Goal: Information Seeking & Learning: Learn about a topic

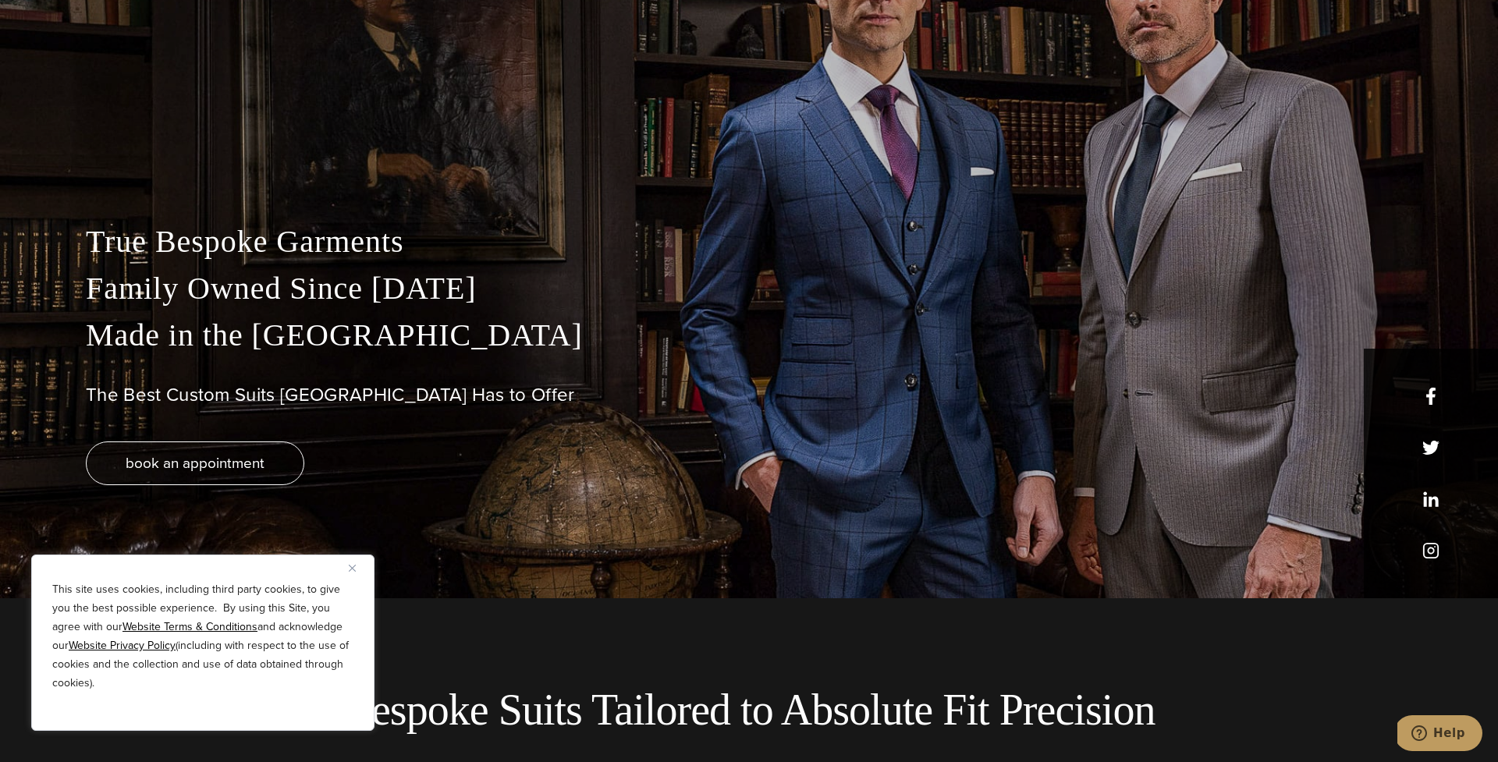
scroll to position [213, 0]
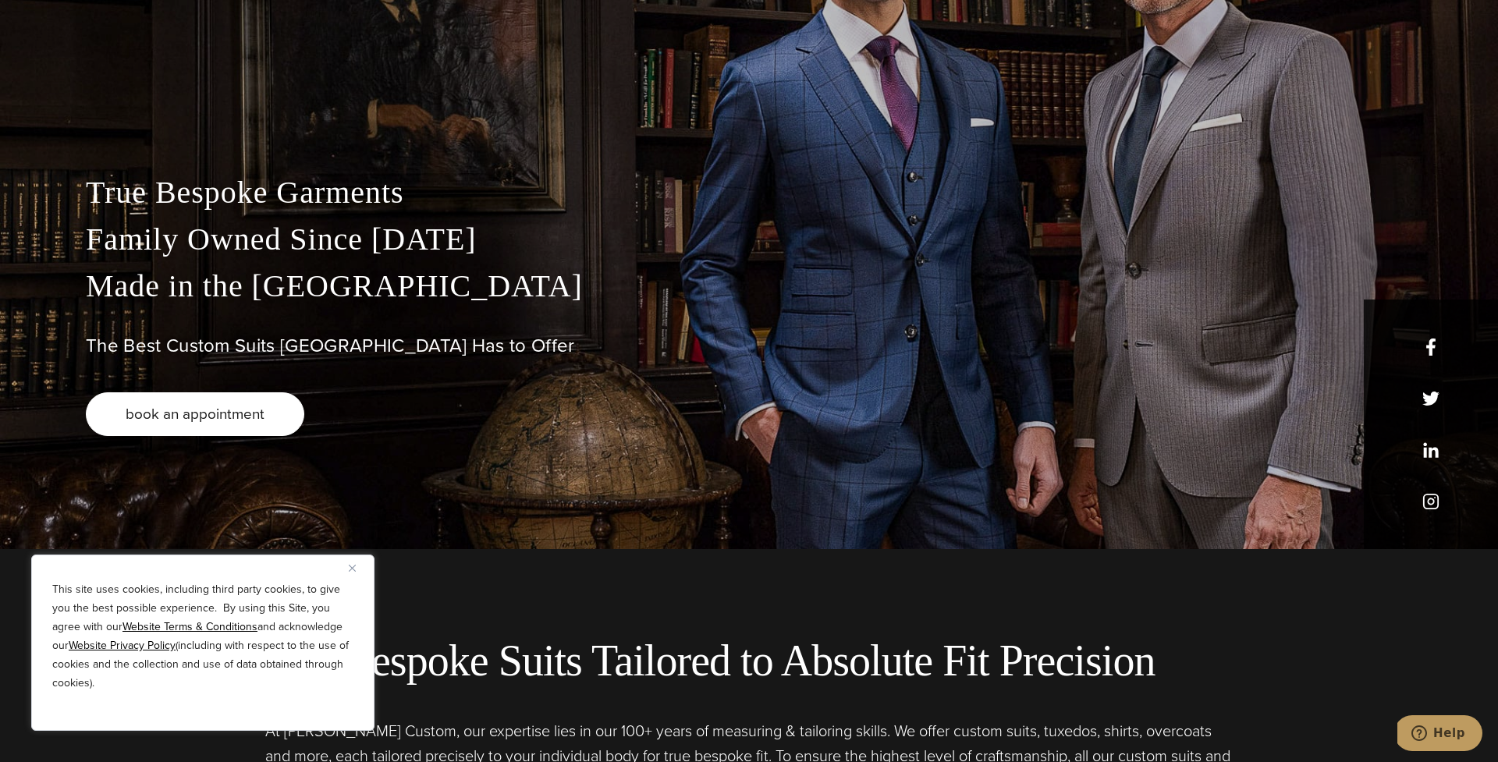
click at [254, 413] on span "book an appointment" at bounding box center [195, 414] width 139 height 23
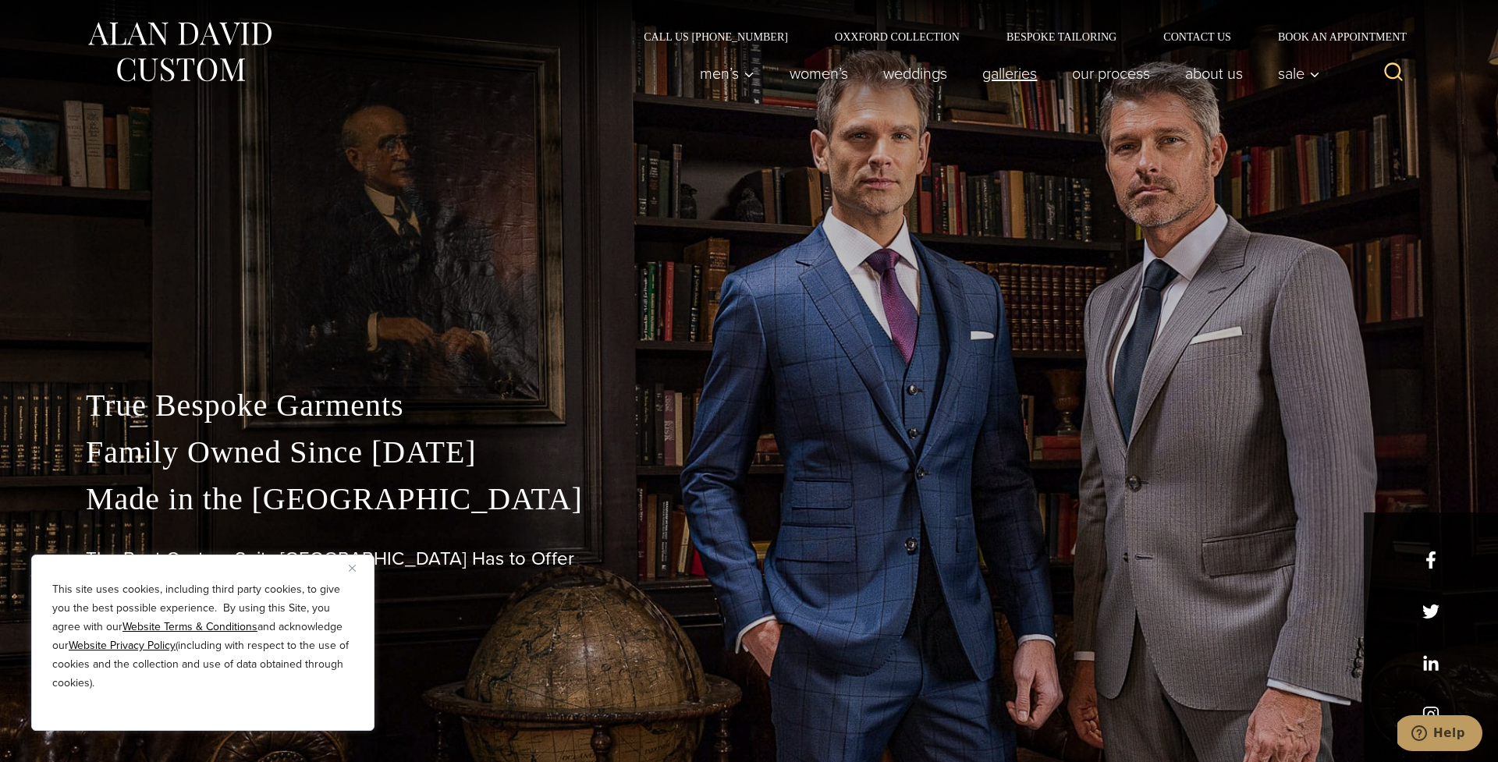
click at [995, 79] on link "Galleries" at bounding box center [1010, 73] width 90 height 31
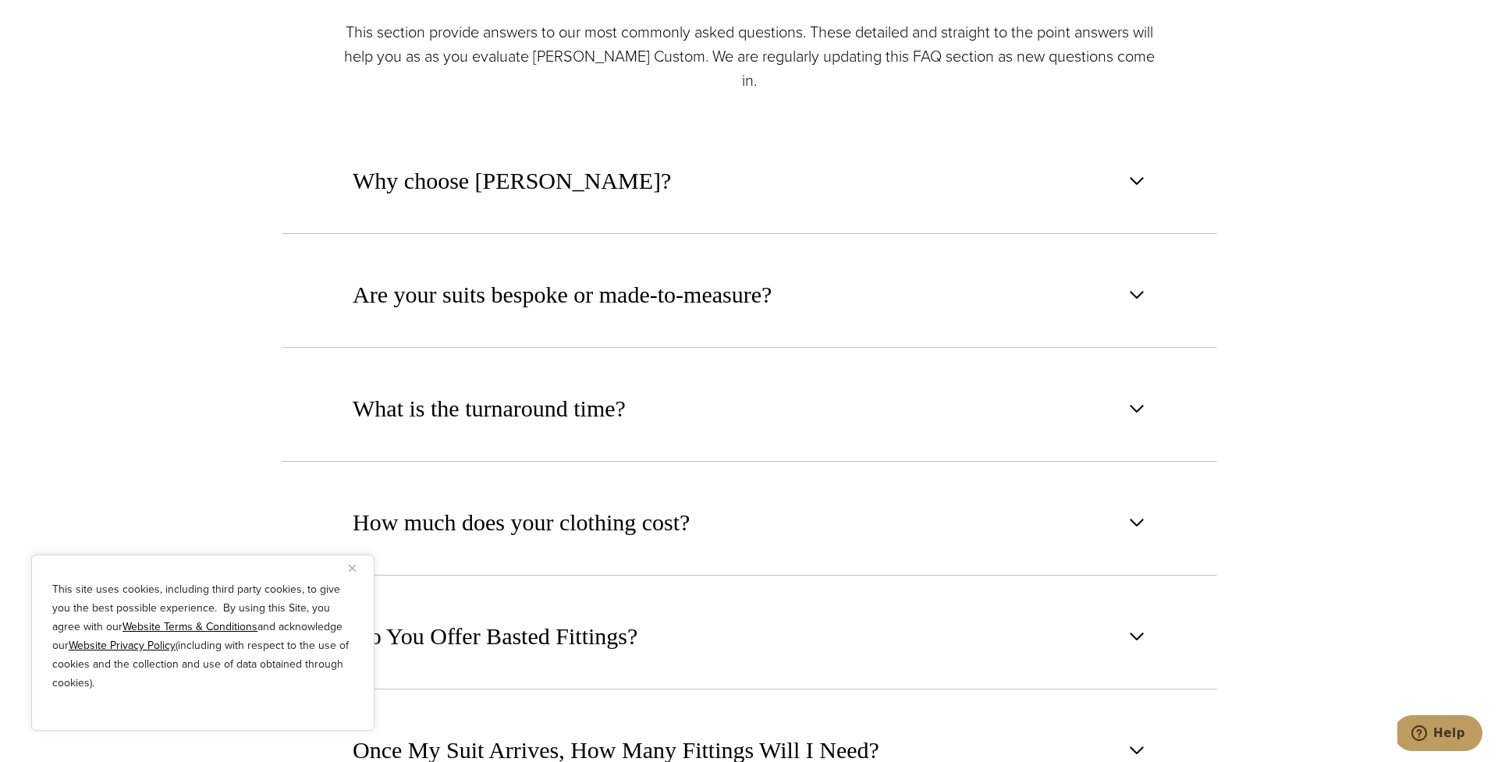
scroll to position [967, 0]
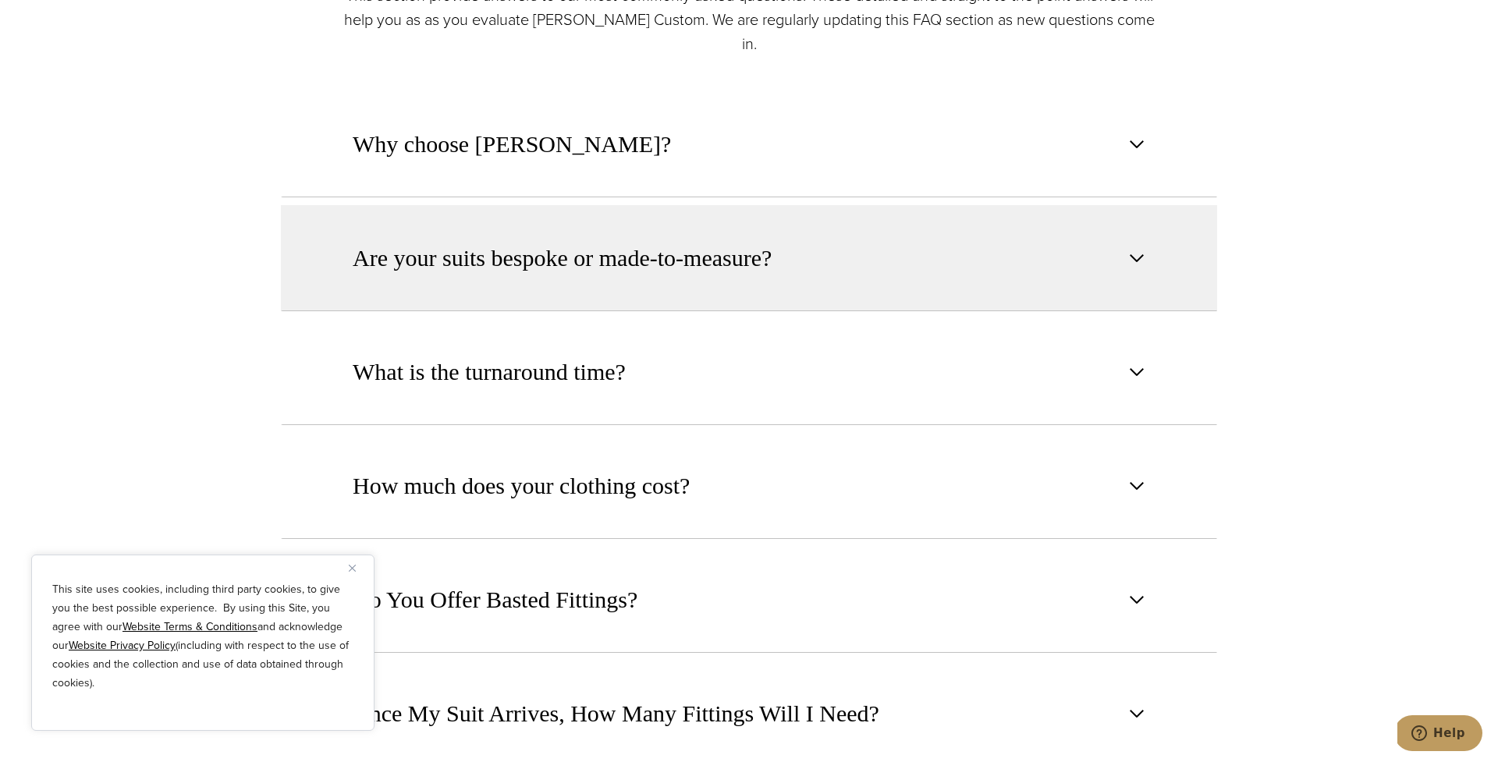
click at [699, 241] on span "Are your suits bespoke or made-to-measure?" at bounding box center [562, 258] width 419 height 34
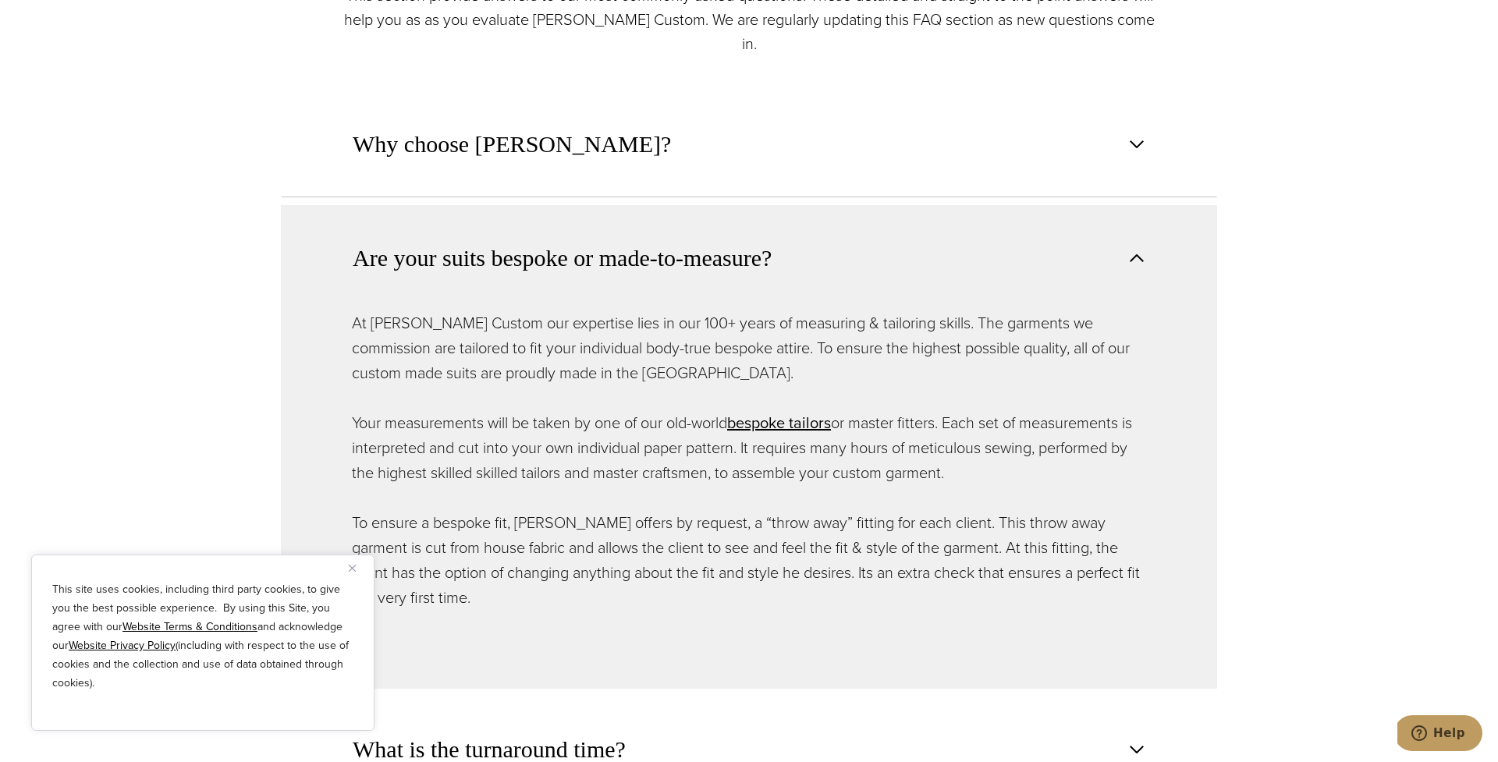
click at [699, 241] on span "Are your suits bespoke or made-to-measure?" at bounding box center [562, 258] width 419 height 34
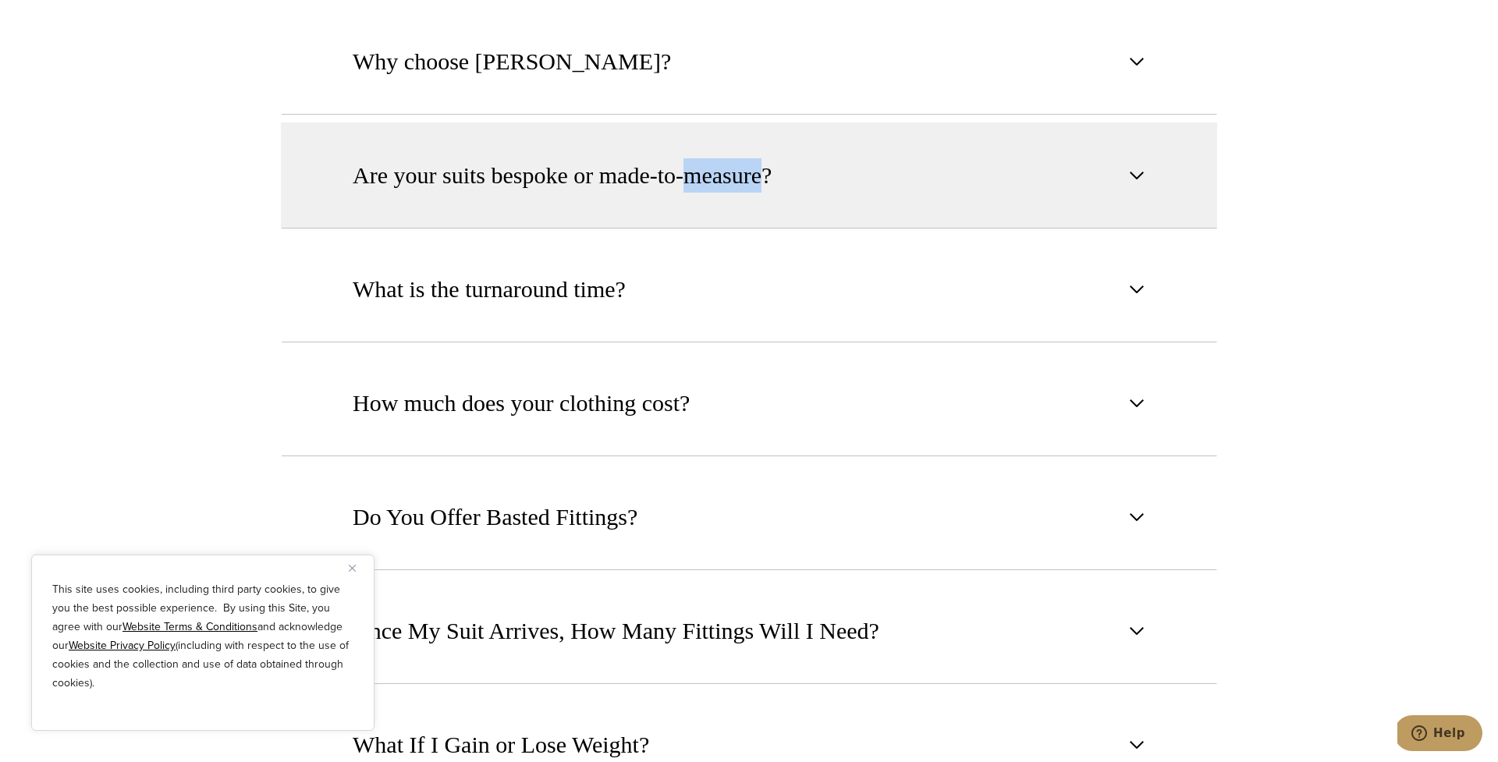
scroll to position [1047, 0]
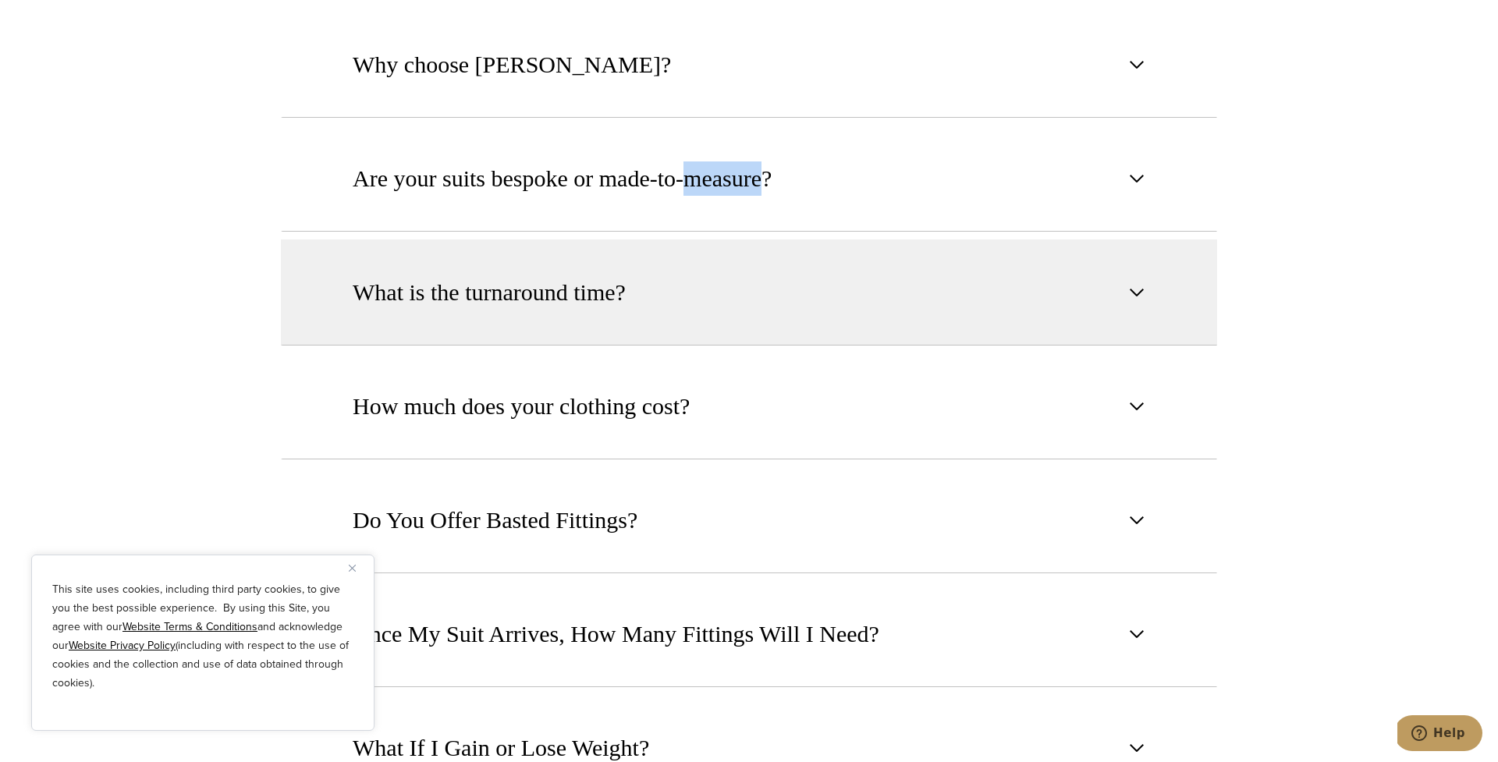
click at [690, 240] on button "What is the turnaround time?" at bounding box center [749, 293] width 936 height 106
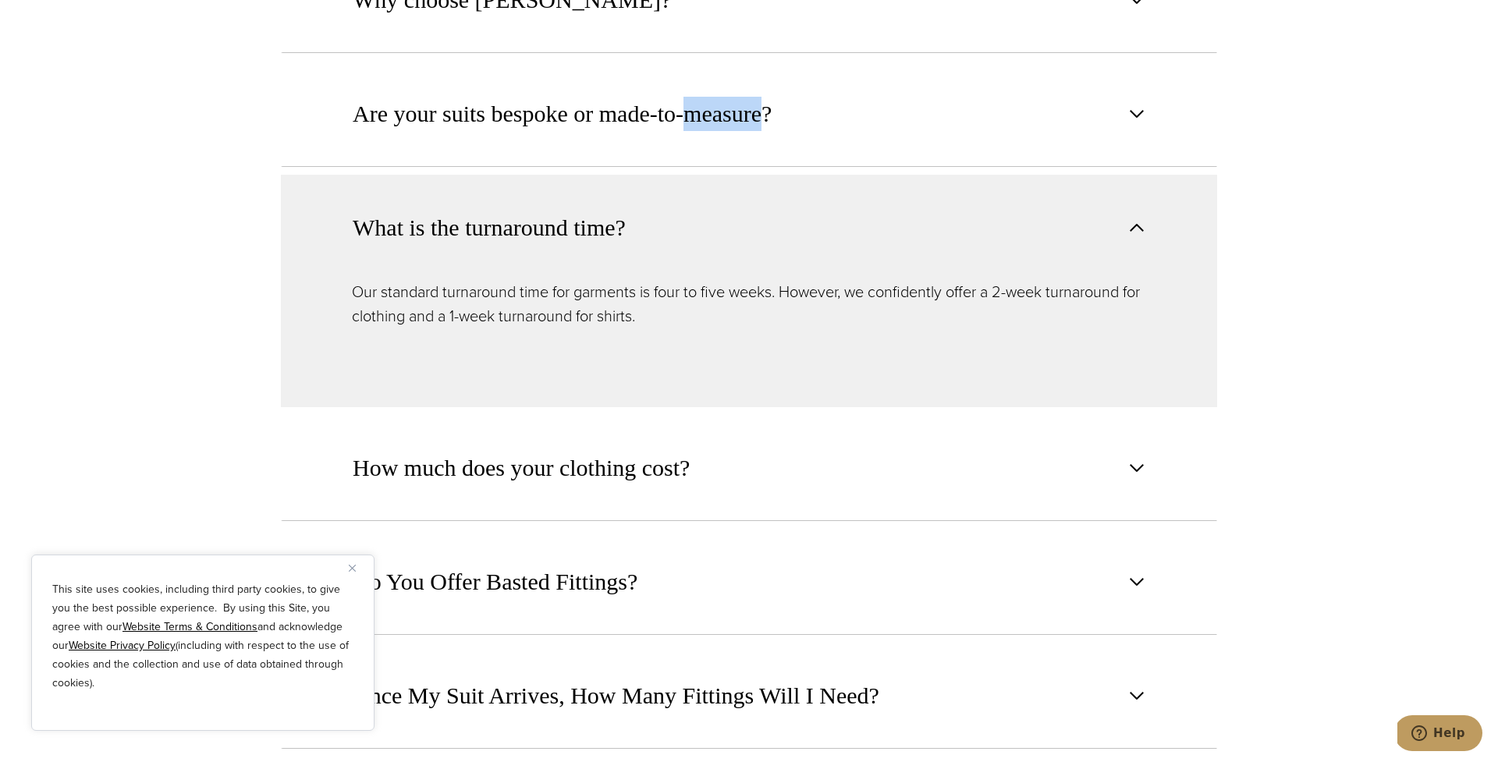
scroll to position [1098, 0]
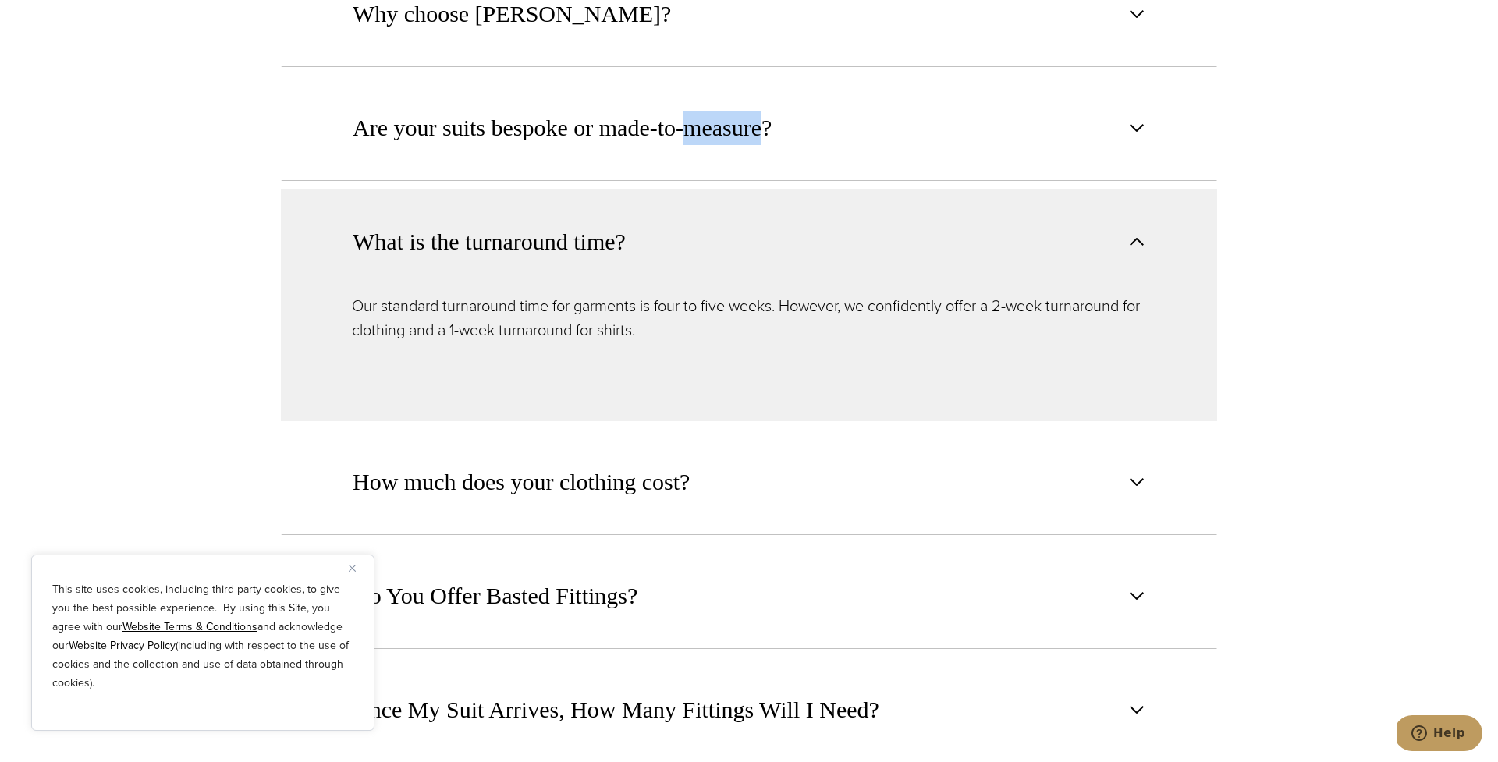
click at [806, 209] on button "What is the turnaround time?" at bounding box center [749, 241] width 936 height 105
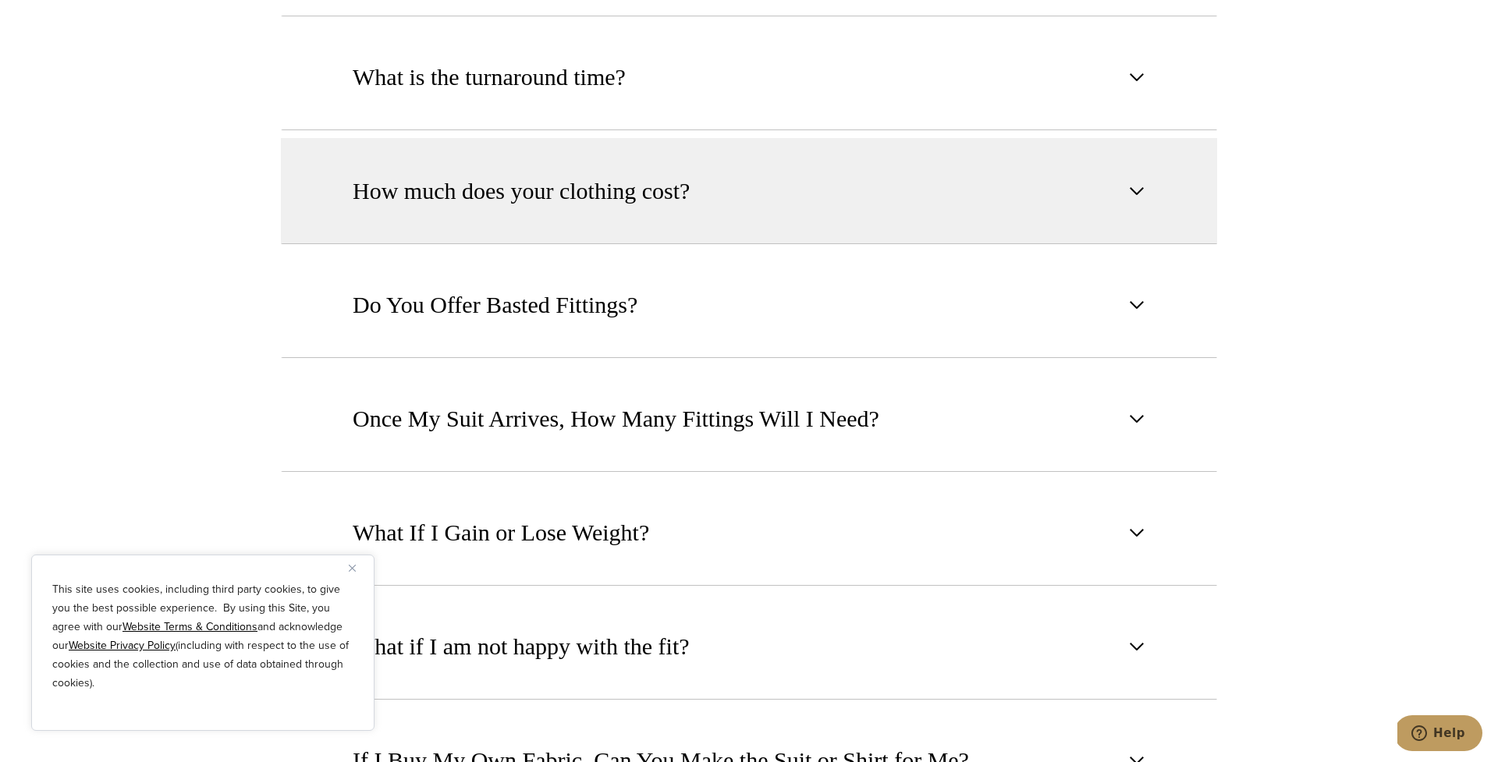
scroll to position [1262, 0]
click at [820, 195] on button "How much does your clothing cost?" at bounding box center [749, 192] width 936 height 106
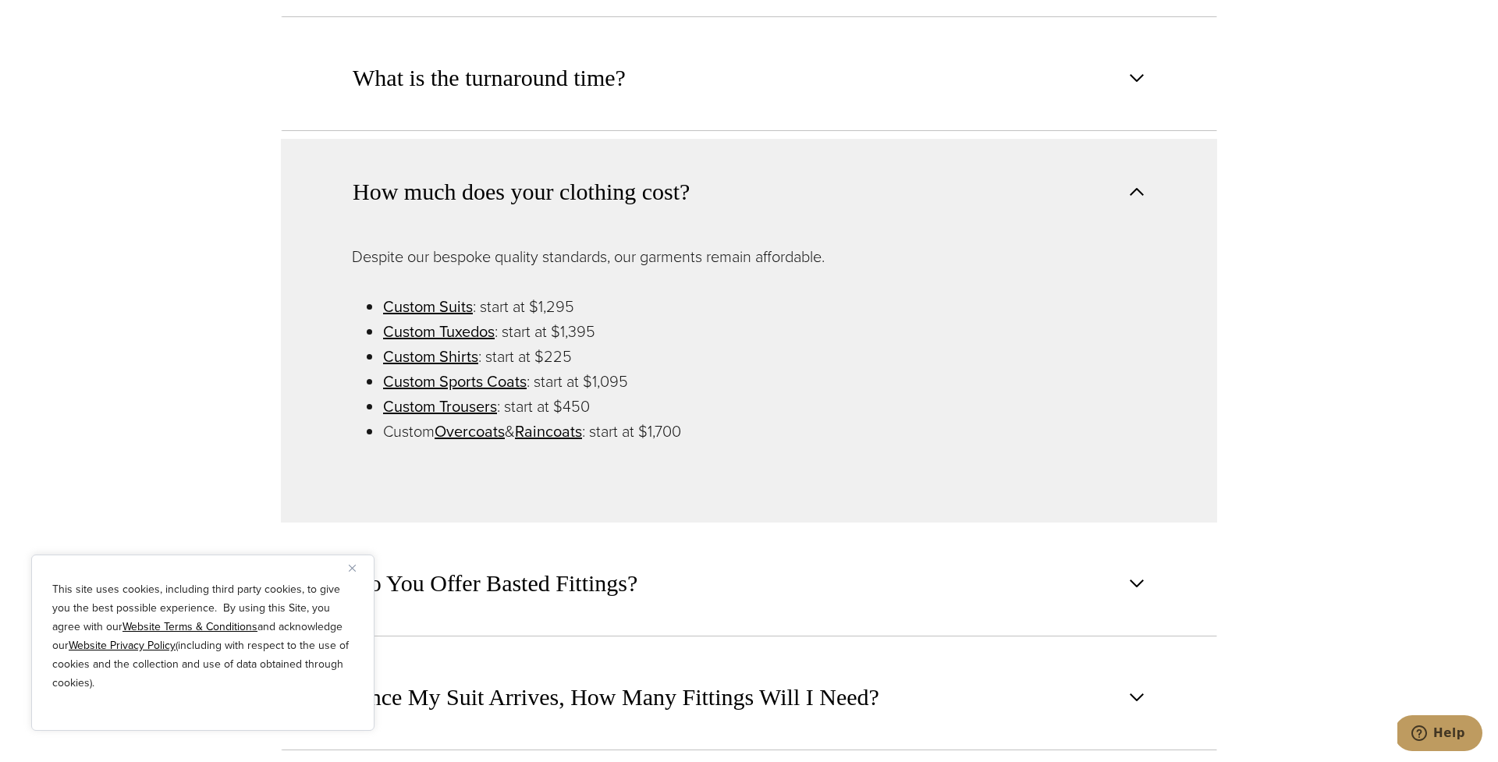
scroll to position [1276, 0]
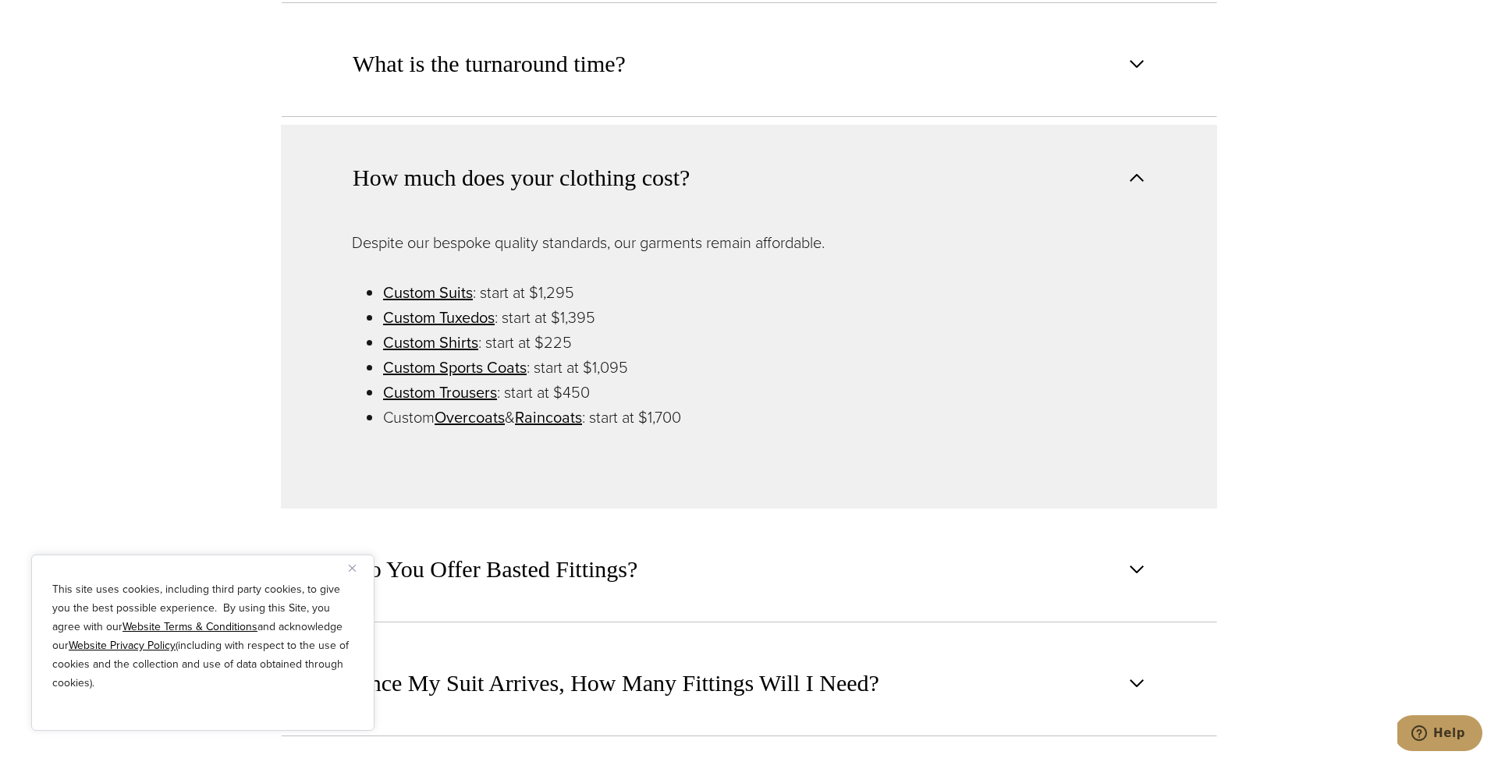
click at [804, 130] on button "How much does your clothing cost?" at bounding box center [749, 177] width 936 height 105
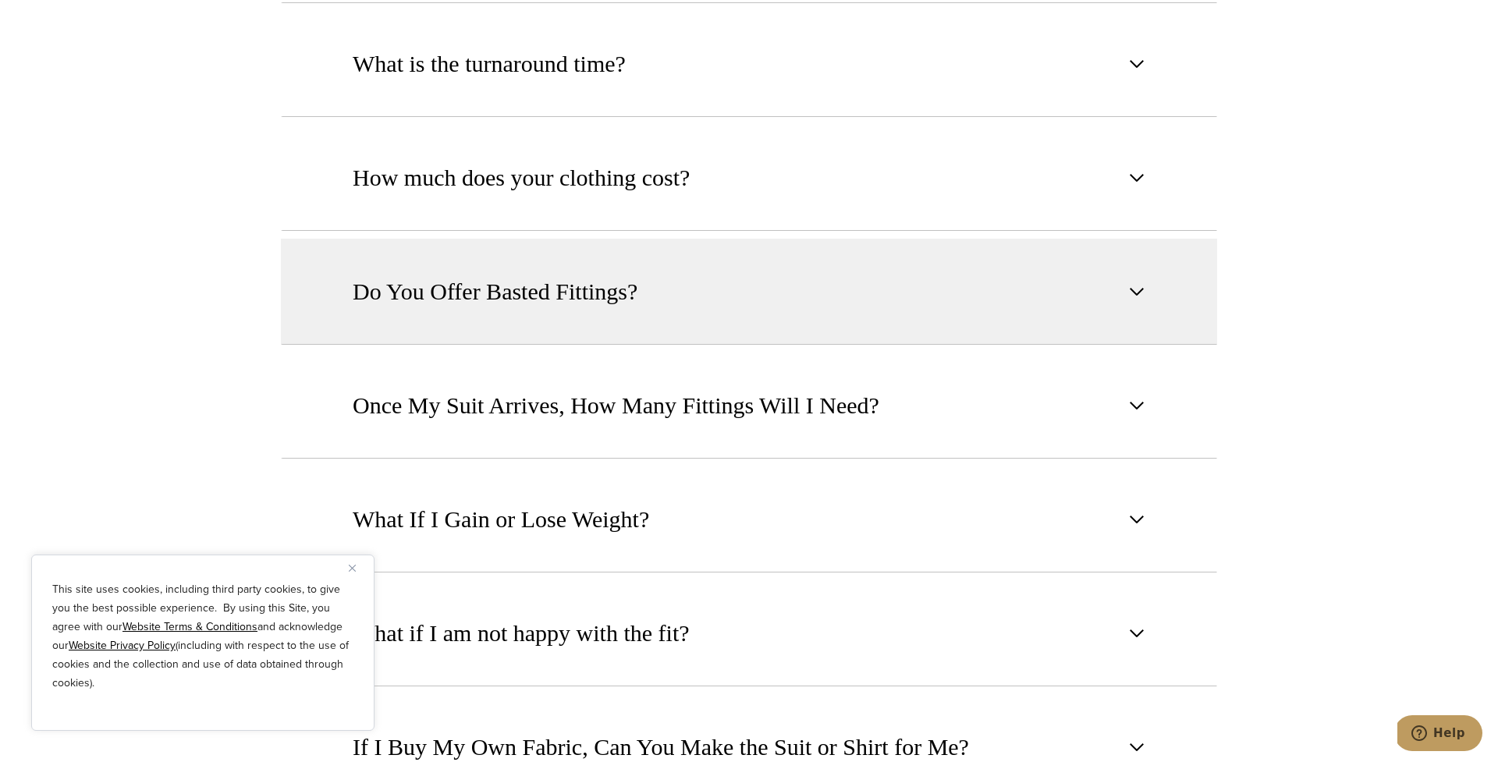
click at [818, 315] on button "Do You Offer Basted Fittings?" at bounding box center [749, 292] width 936 height 106
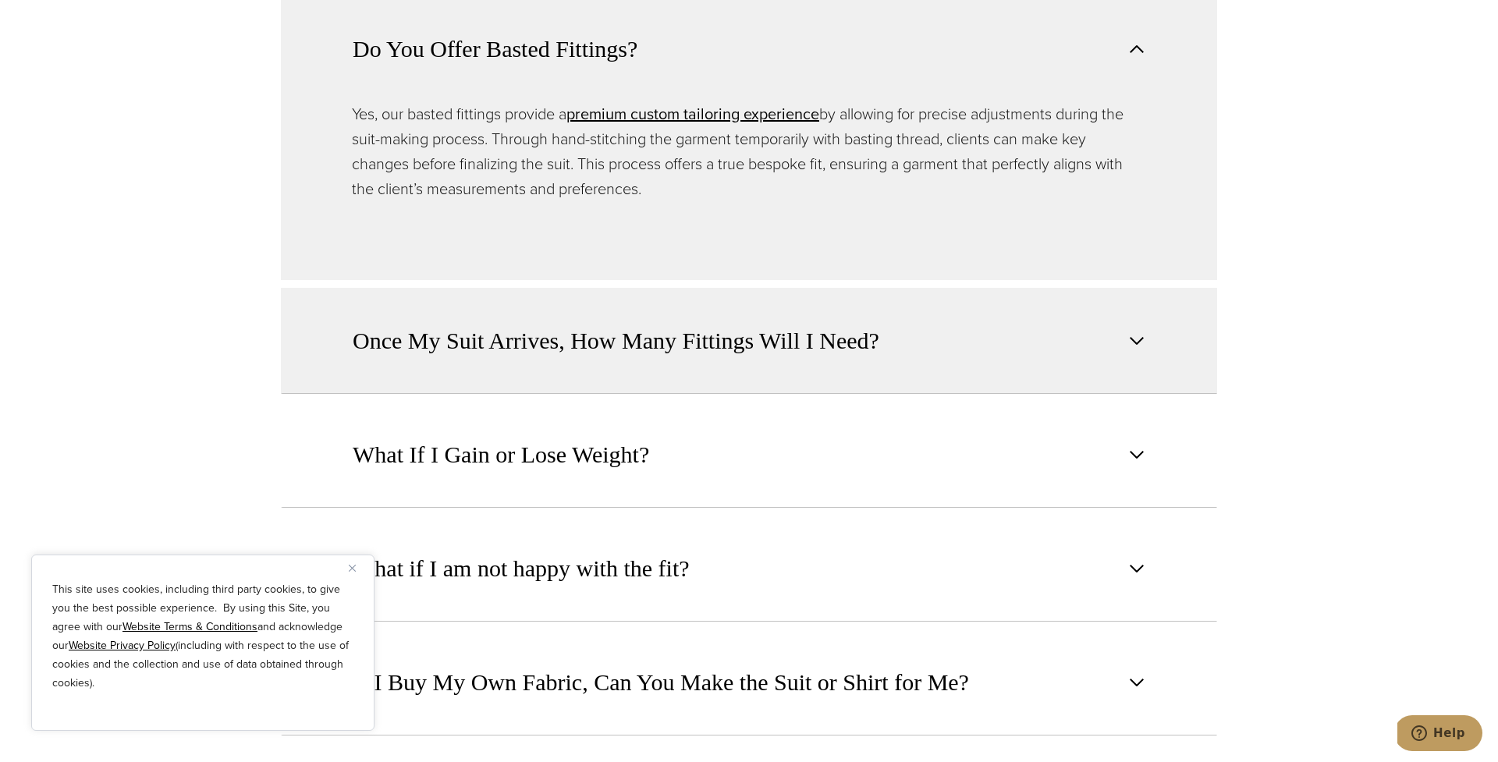
scroll to position [1609, 0]
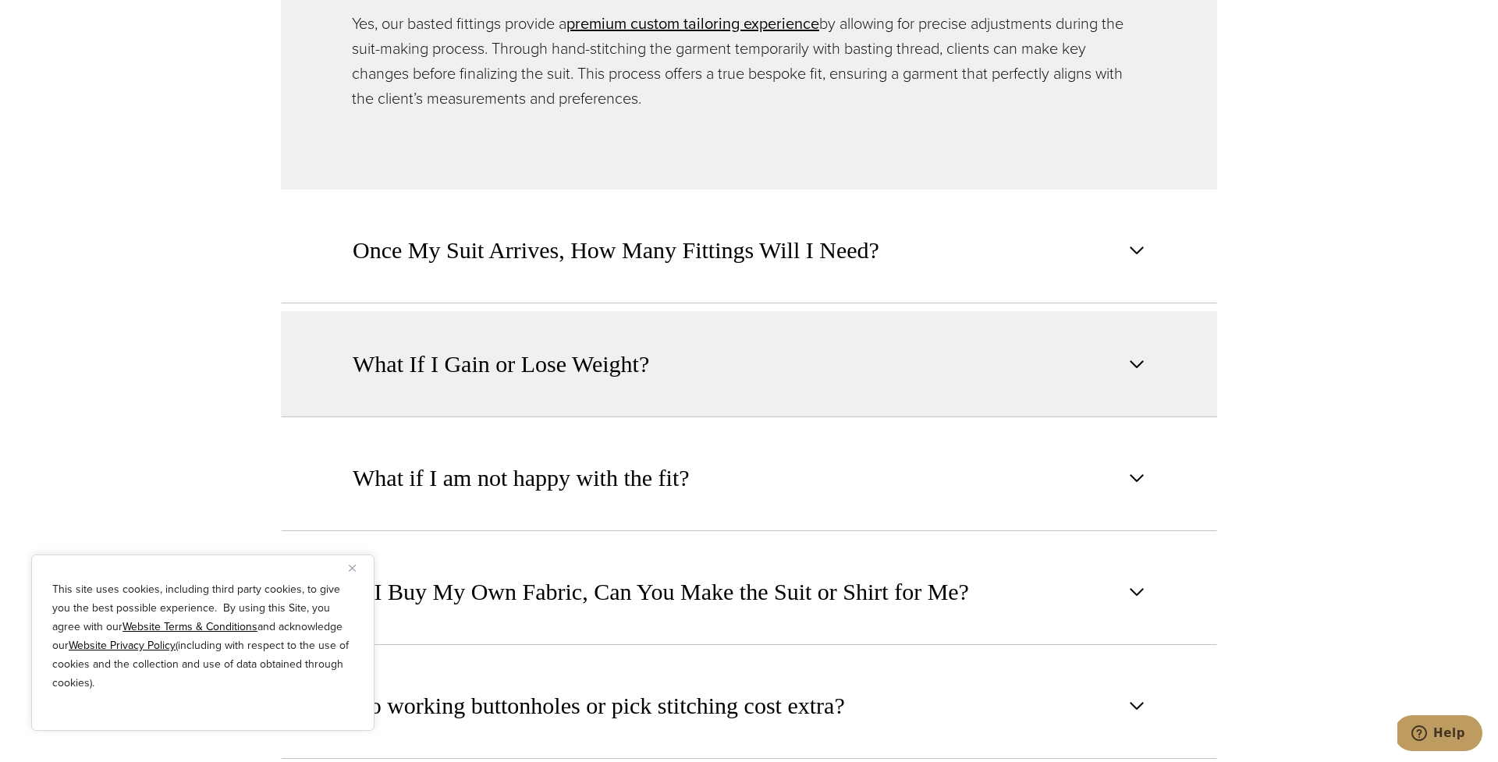
click at [833, 315] on button "What If I Gain or Lose Weight?" at bounding box center [749, 364] width 936 height 106
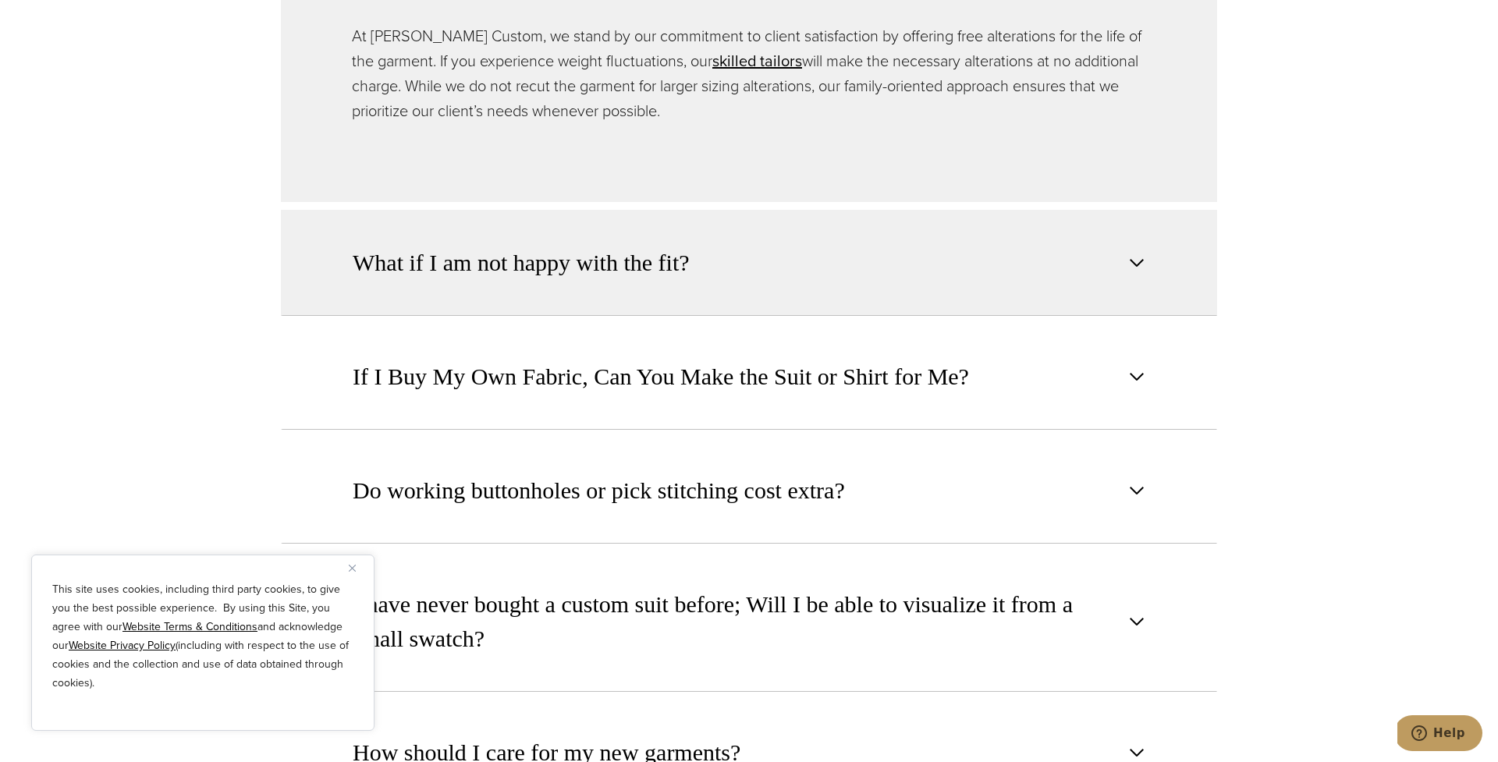
scroll to position [1832, 0]
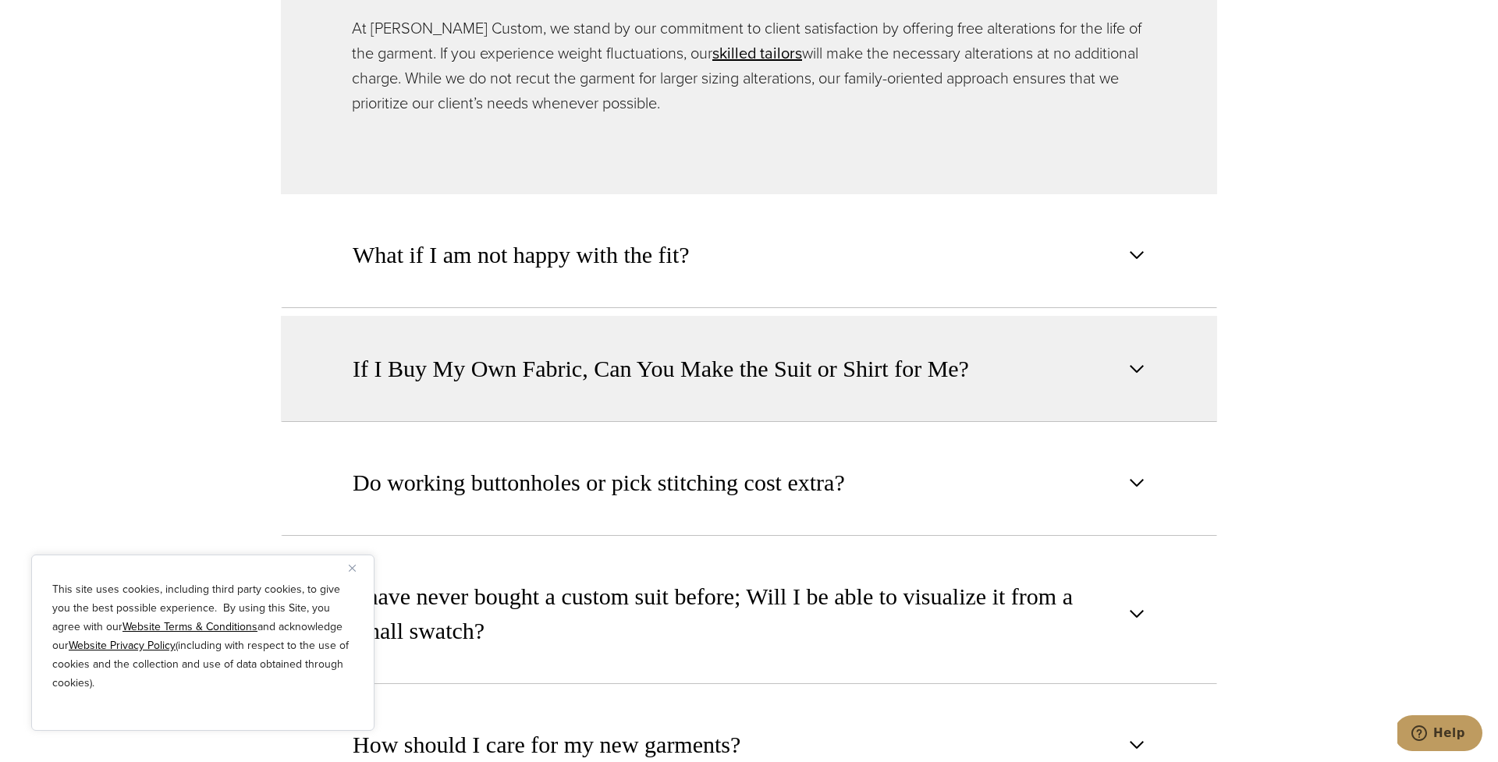
click at [863, 316] on button "If I Buy My Own Fabric, Can You Make the Suit or Shirt for Me?" at bounding box center [749, 369] width 936 height 106
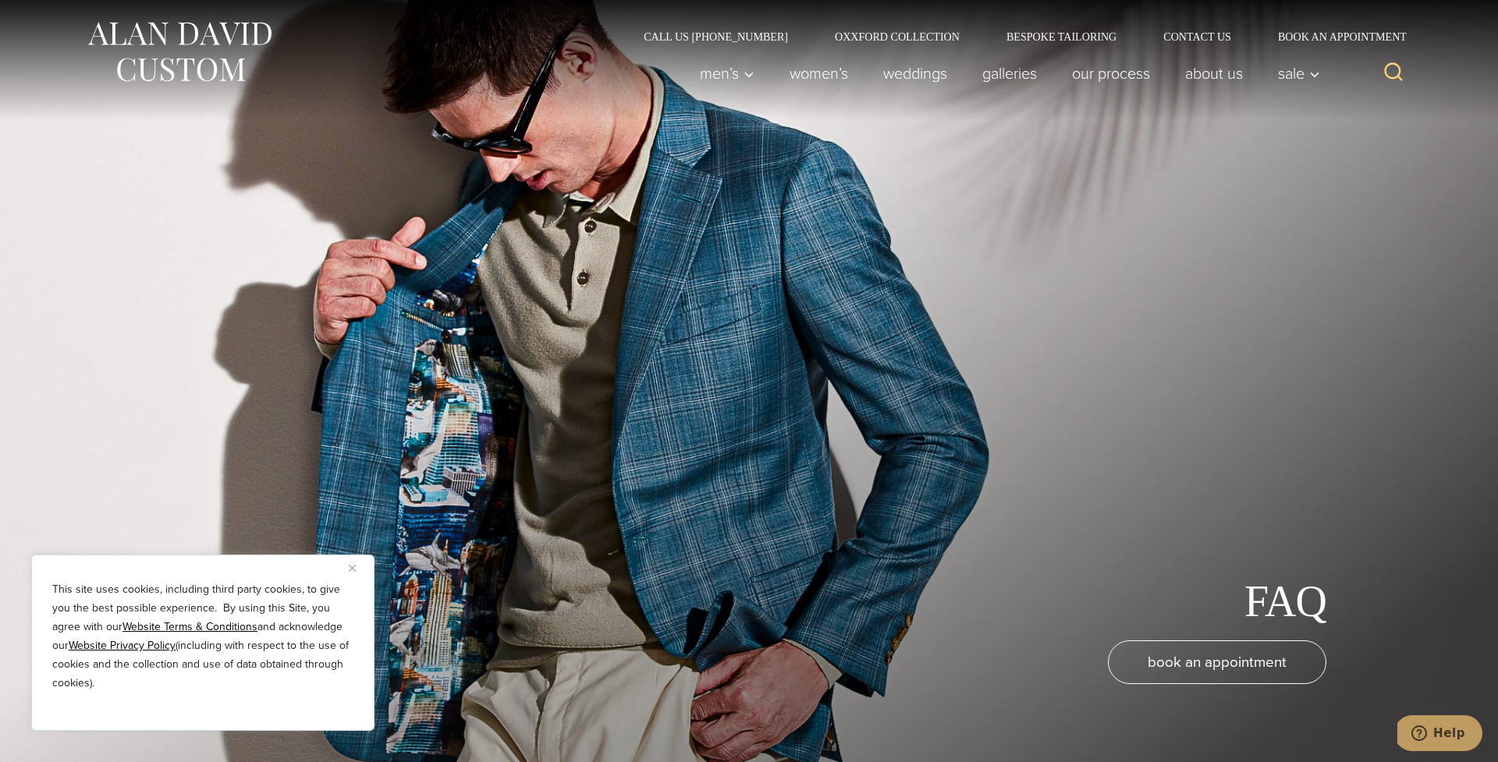
scroll to position [3, 0]
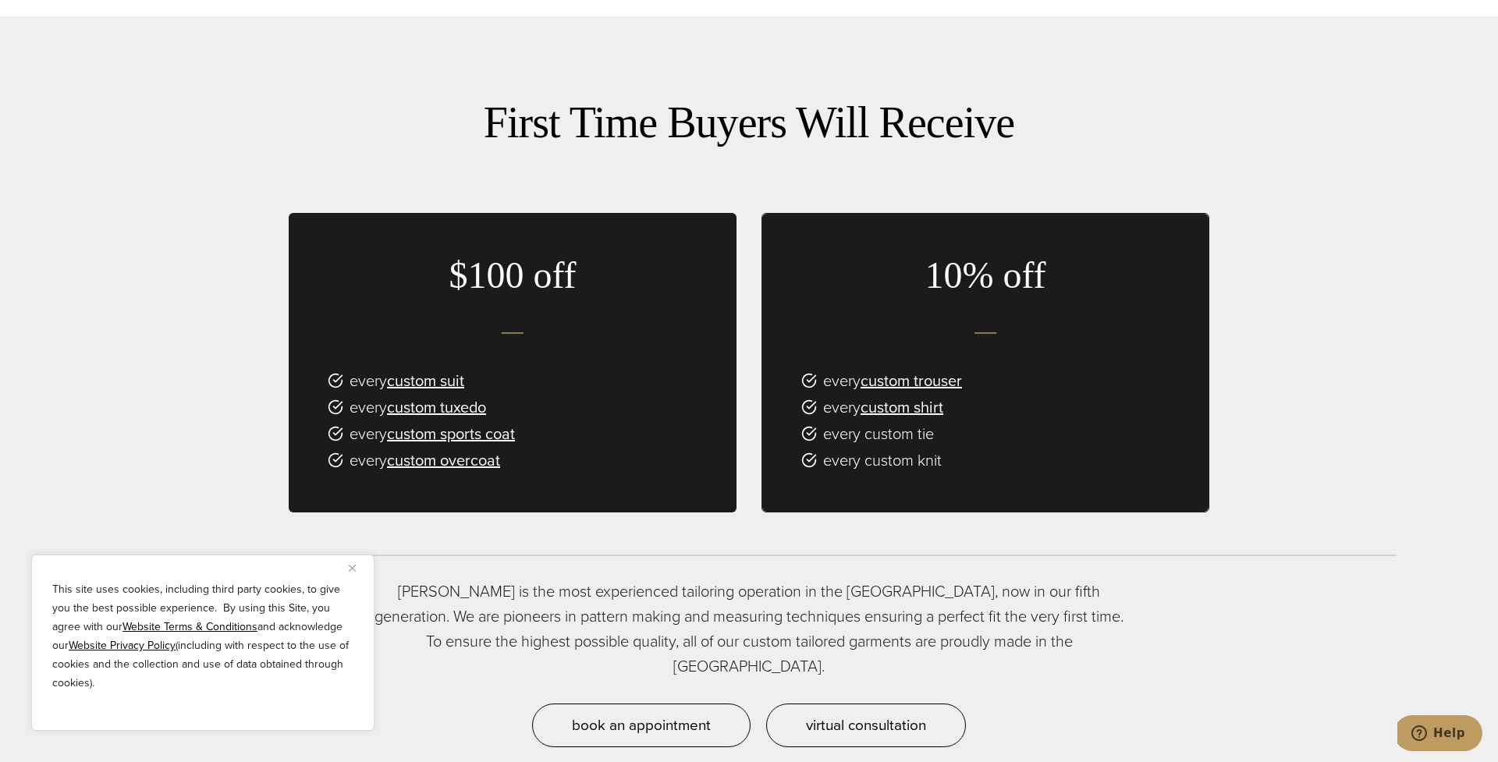
scroll to position [1086, 0]
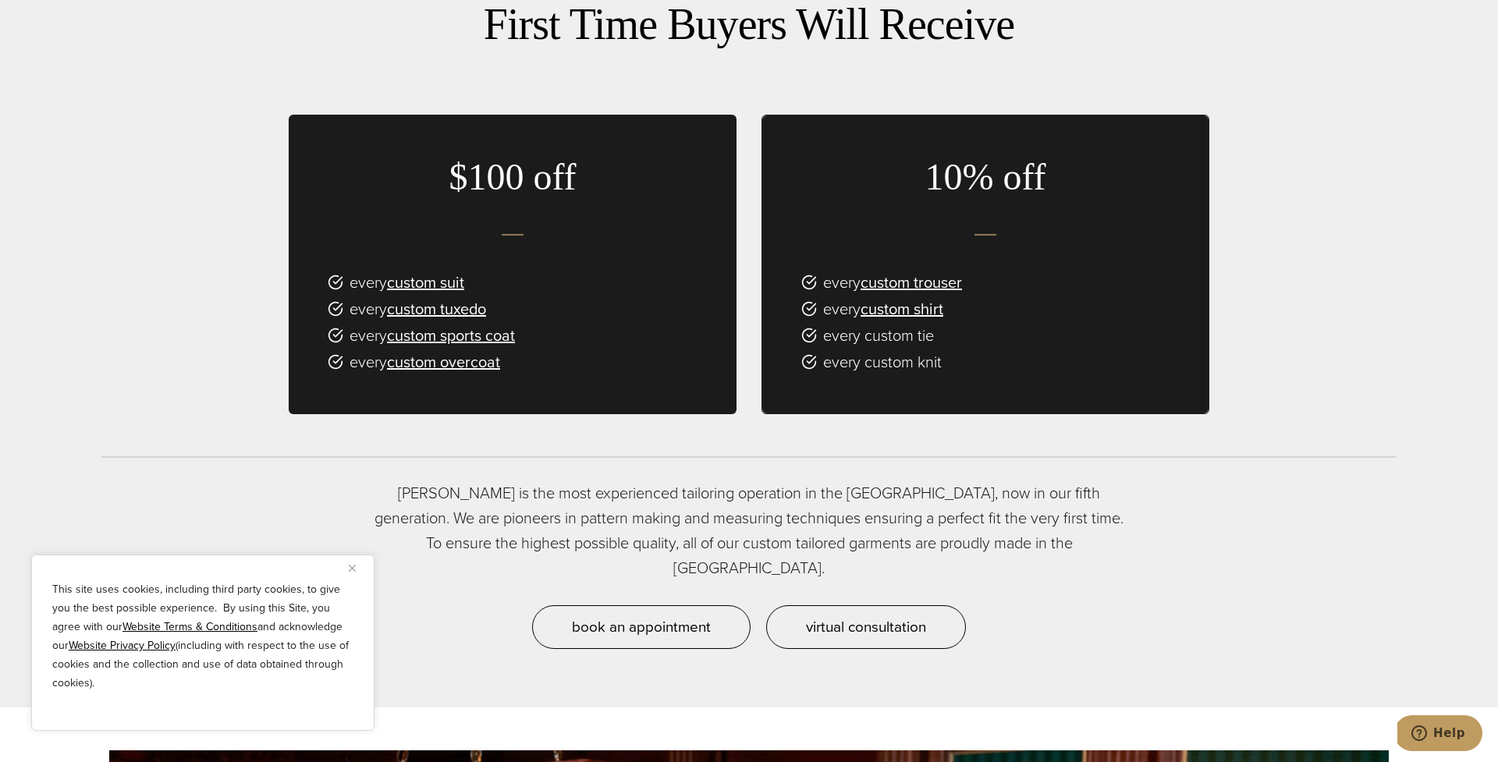
click at [741, 370] on div "$100 off every custom suit every custom tuxedo every custom sports coat every c…" at bounding box center [749, 265] width 921 height 300
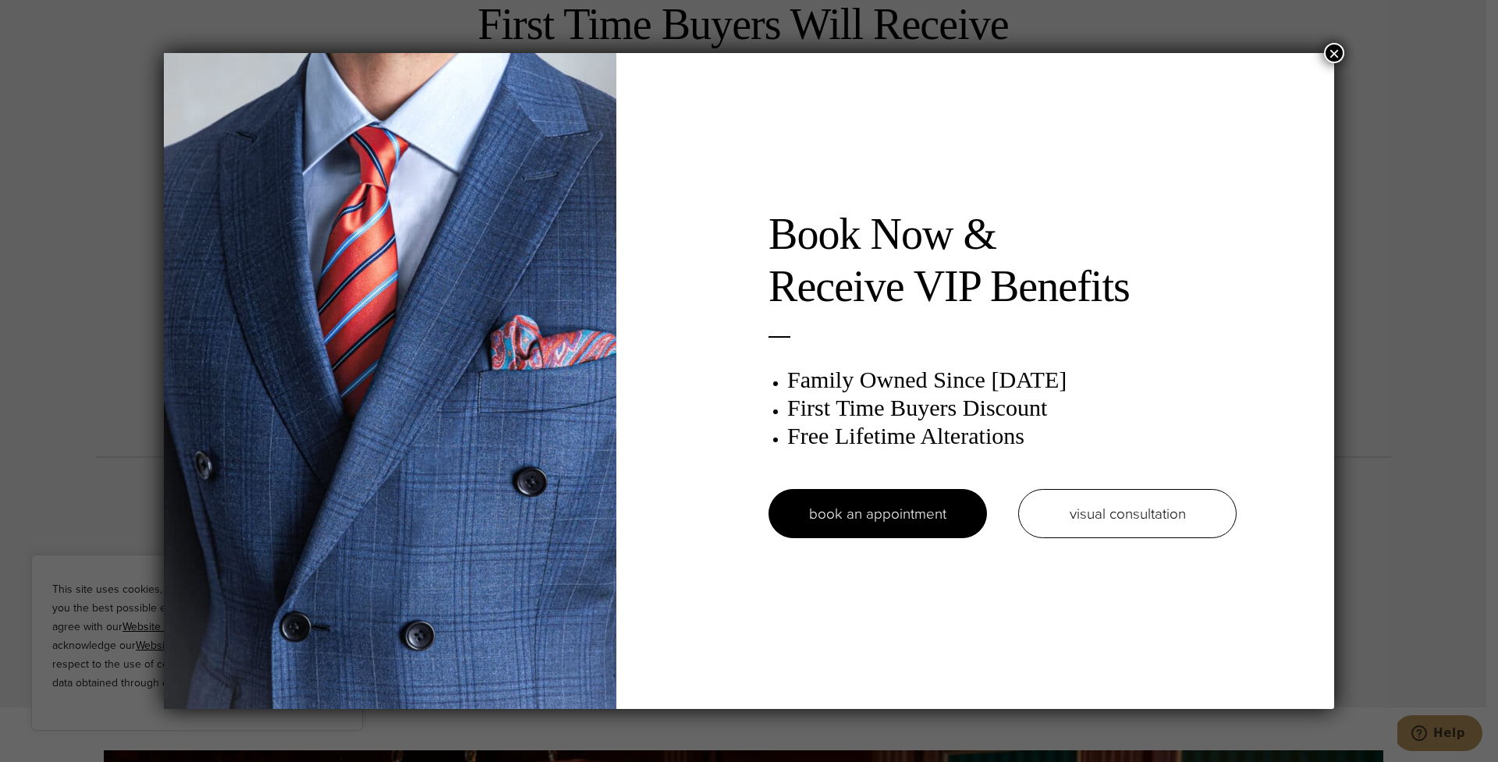
click at [1328, 48] on button "×" at bounding box center [1334, 53] width 20 height 20
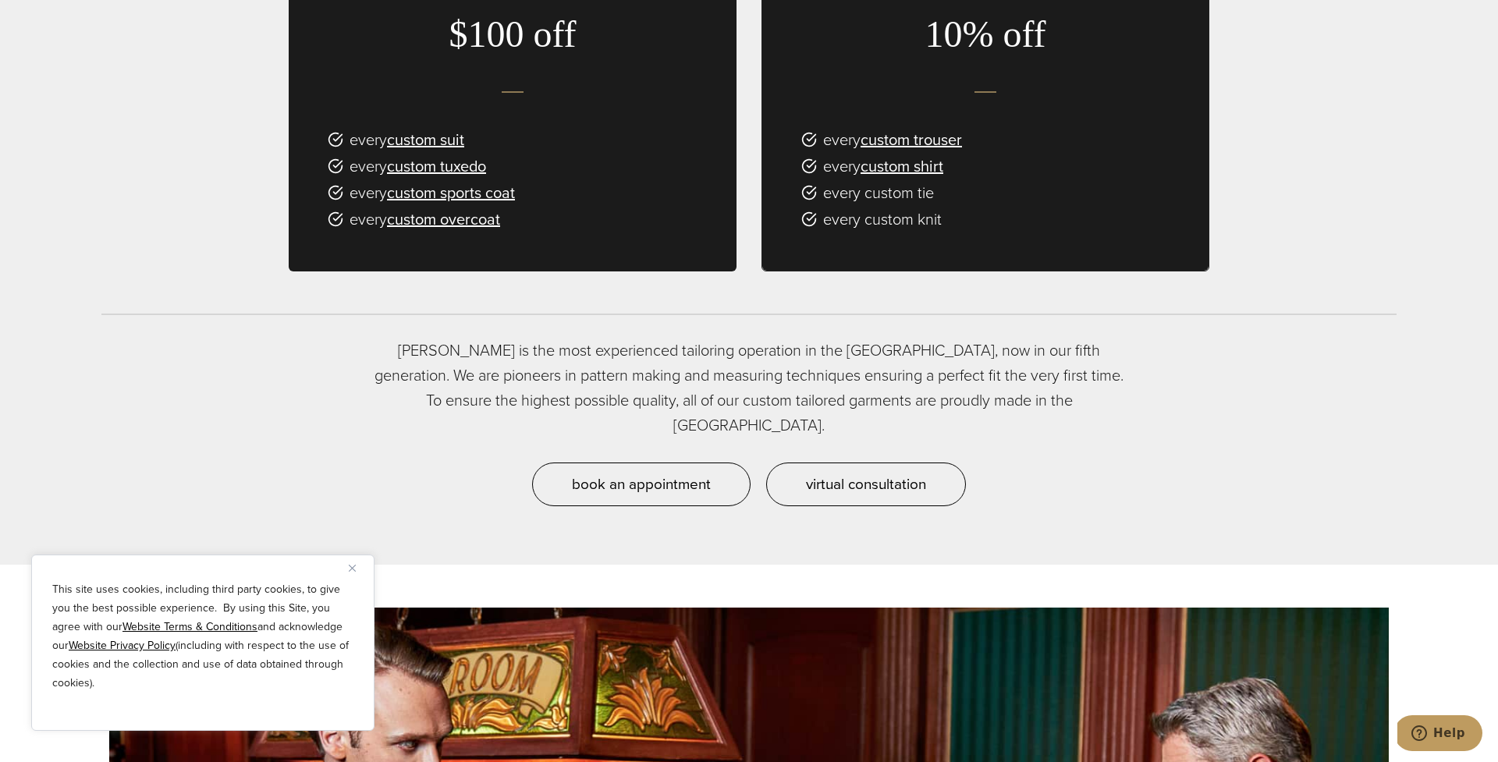
scroll to position [1518, 0]
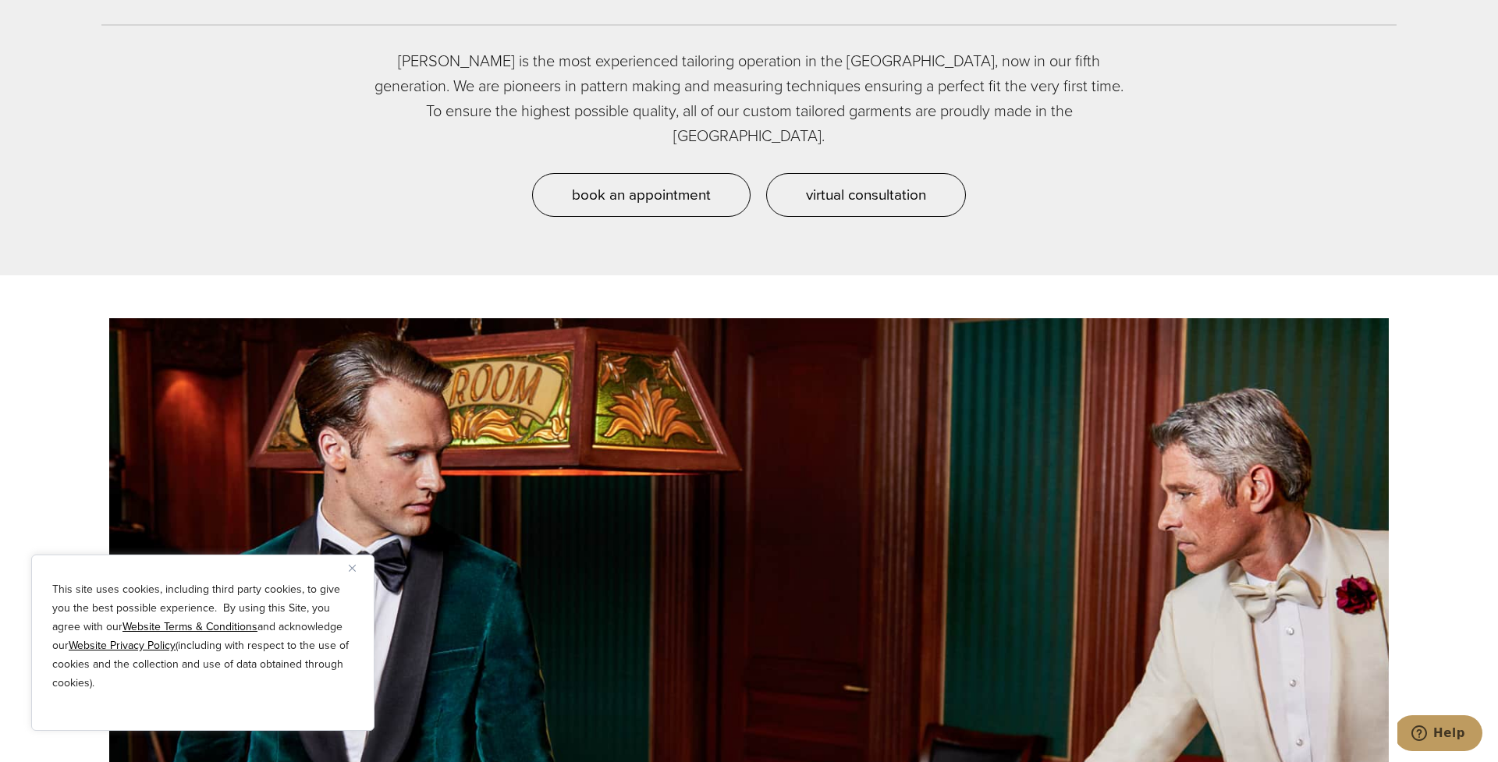
click at [352, 577] on div "This site uses cookies, including third party cookies, to give you the best pos…" at bounding box center [202, 643] width 343 height 176
click at [353, 573] on button "Close" at bounding box center [358, 568] width 19 height 19
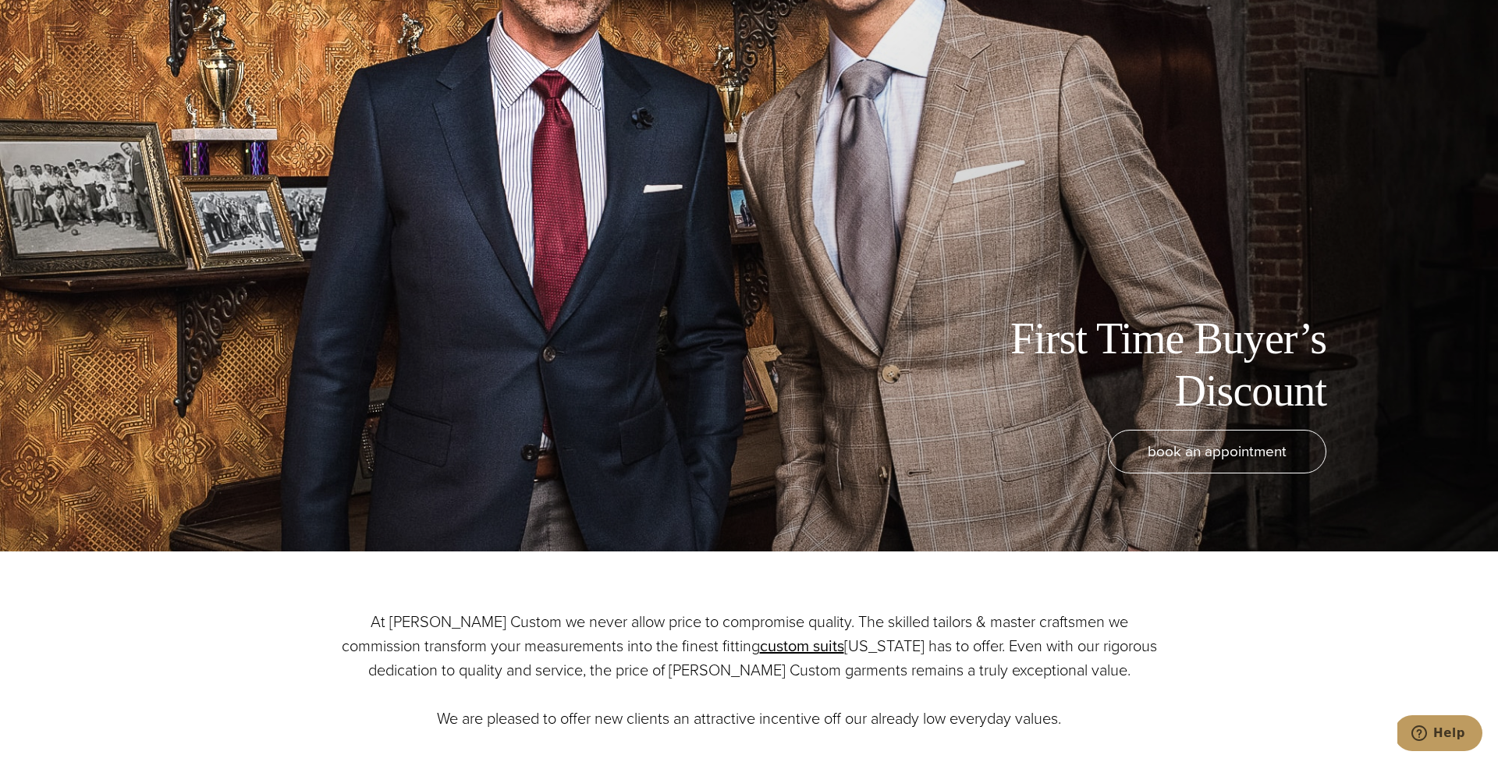
scroll to position [0, 0]
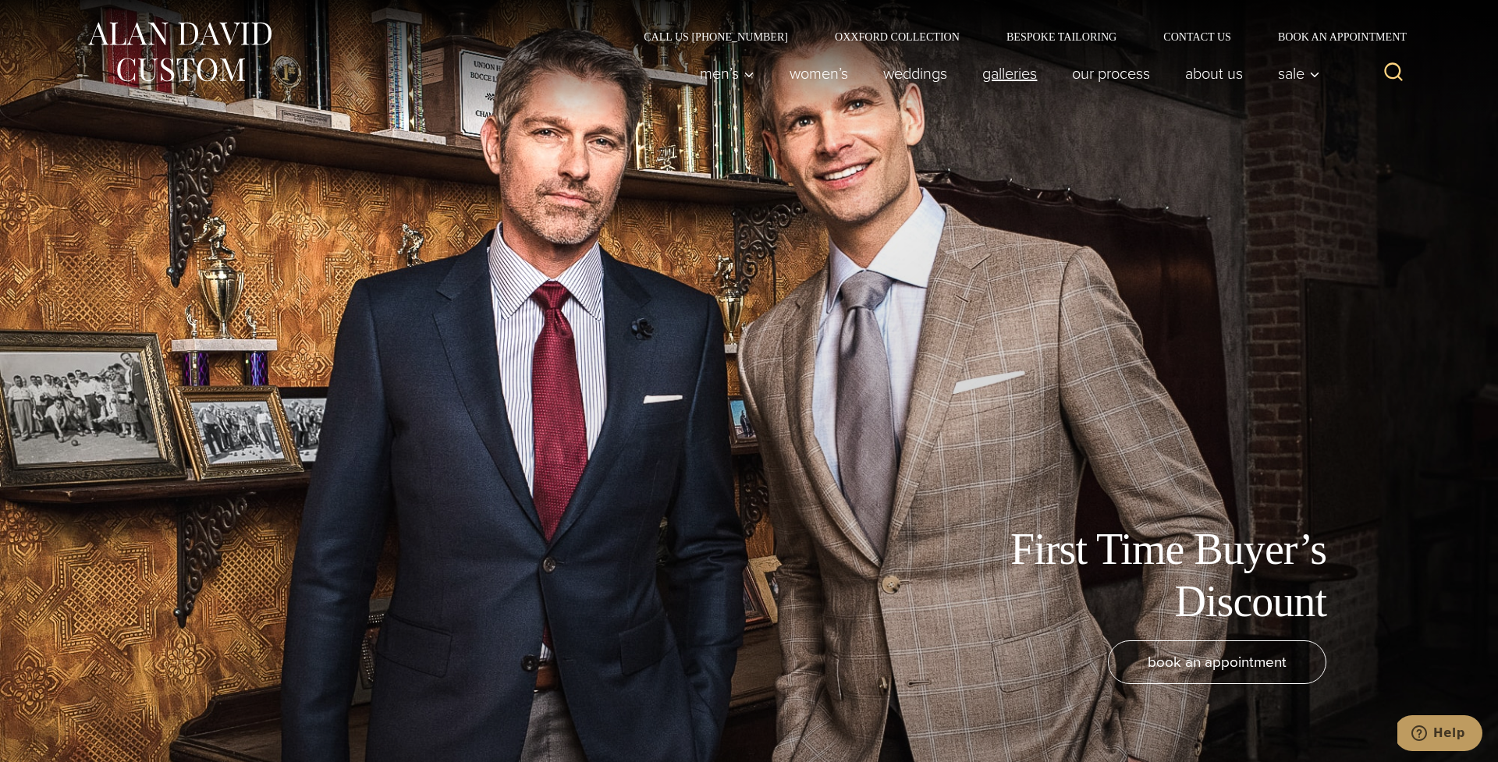
click at [978, 76] on link "Galleries" at bounding box center [1010, 73] width 90 height 31
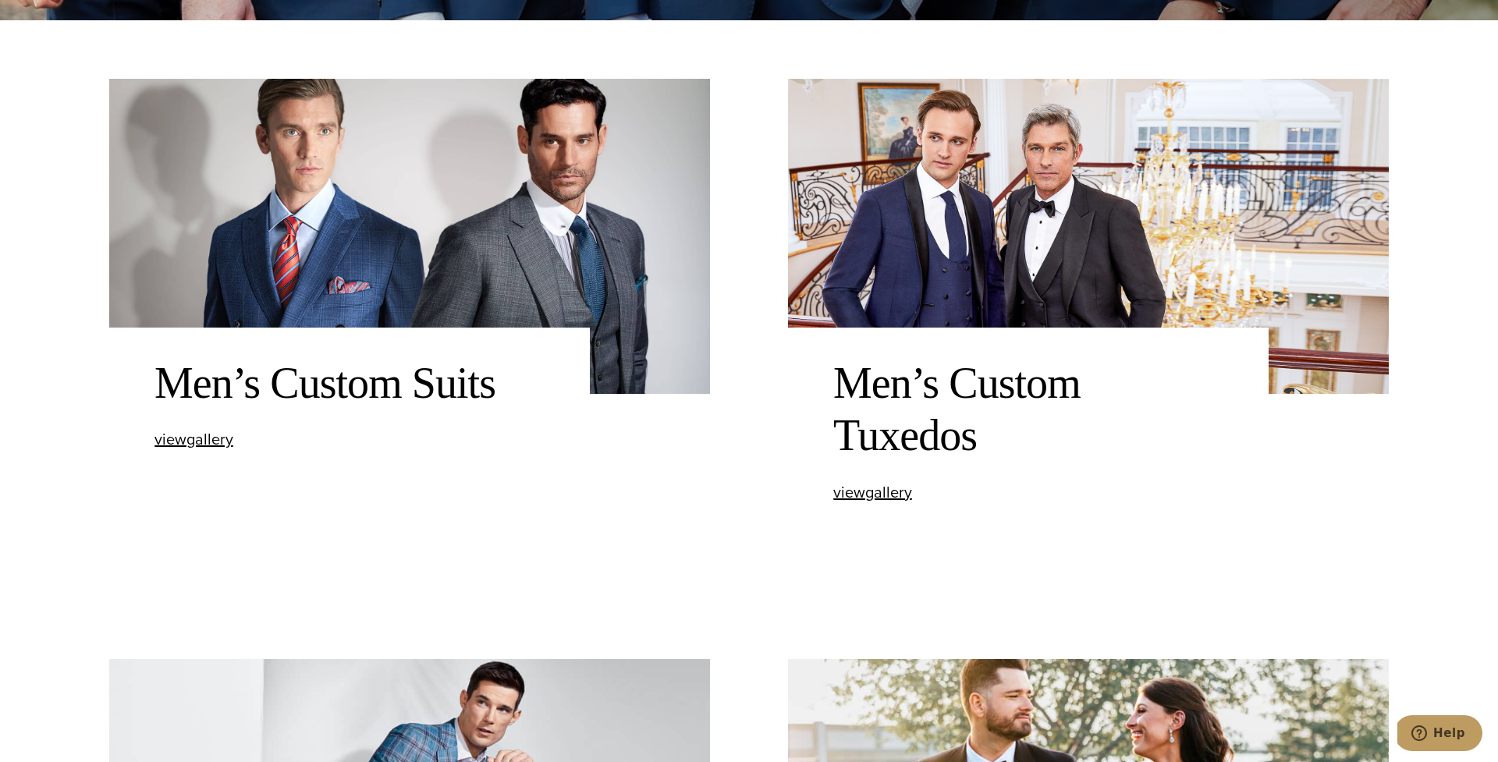
scroll to position [751, 0]
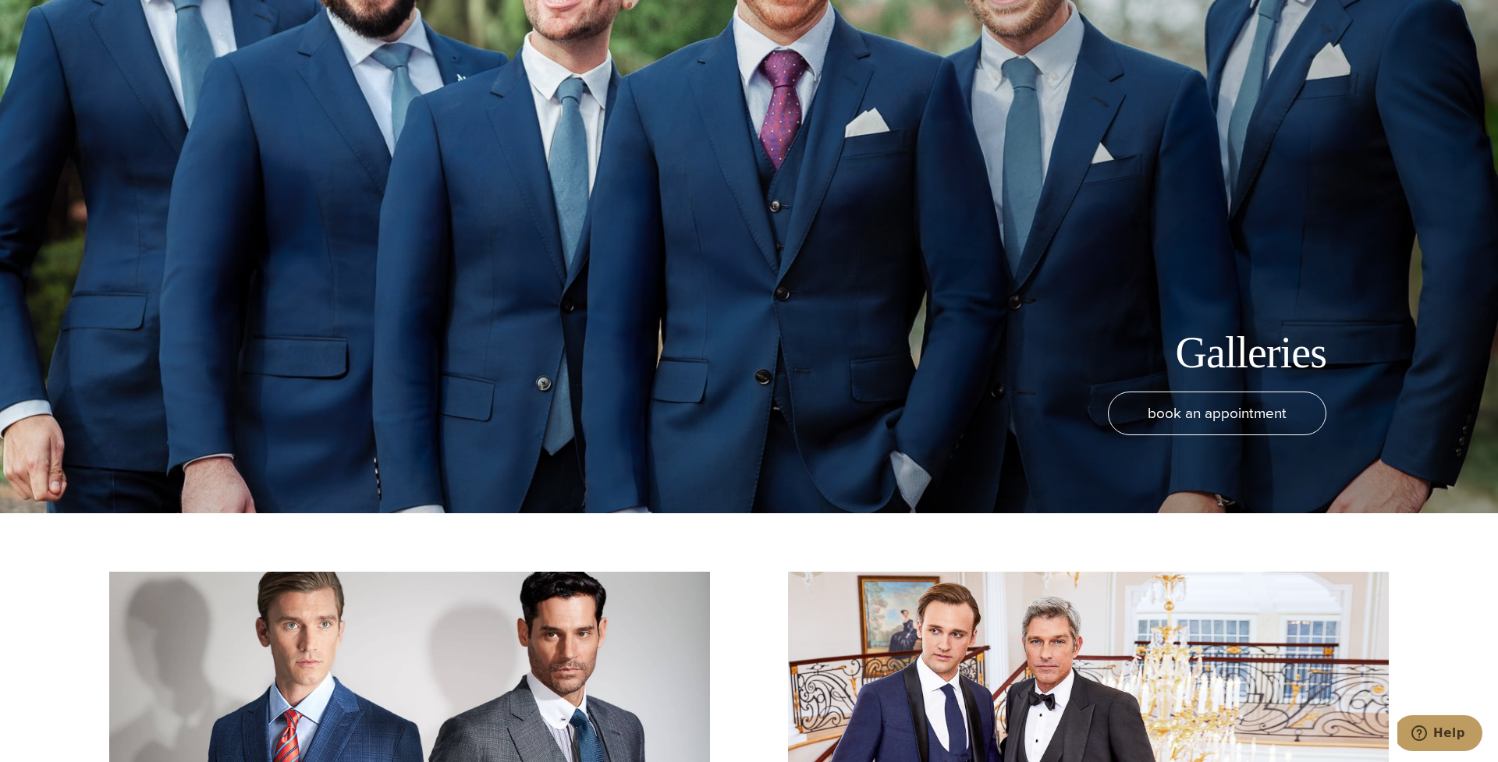
scroll to position [0, 0]
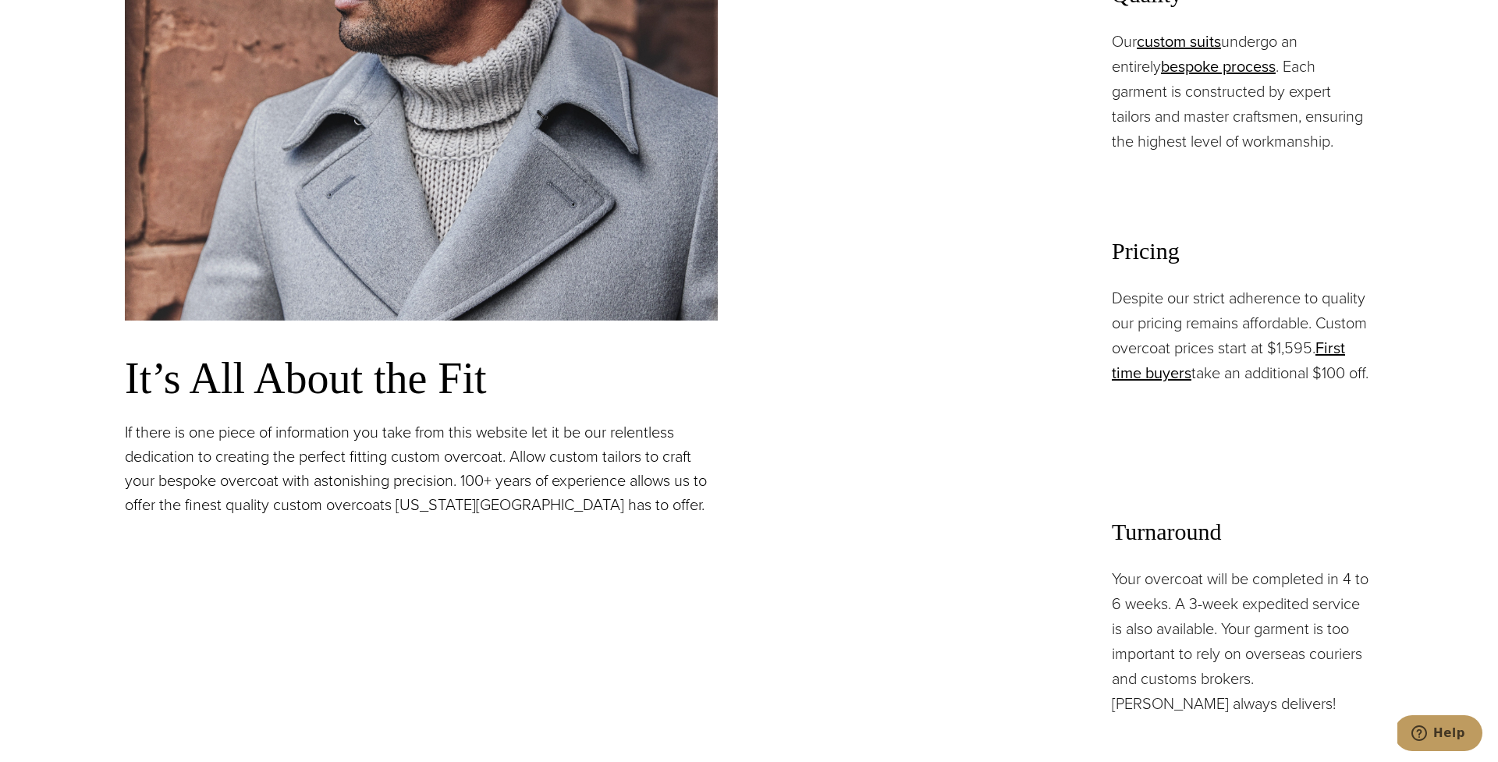
scroll to position [1436, 0]
